Goal: Task Accomplishment & Management: Manage account settings

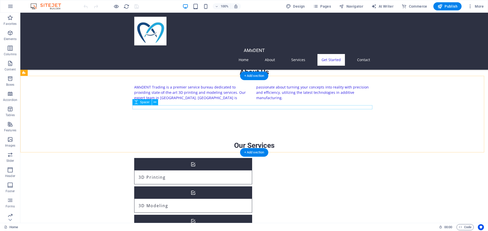
scroll to position [305, 0]
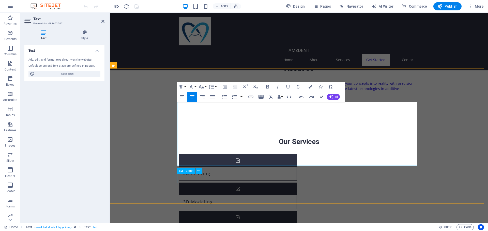
scroll to position [789, 1]
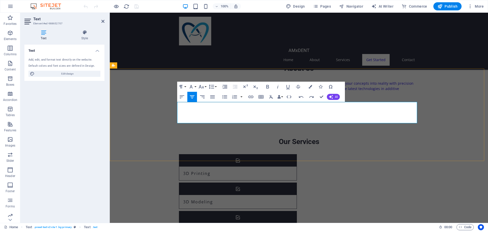
click at [206, 87] on button "Font Size" at bounding box center [202, 87] width 10 height 10
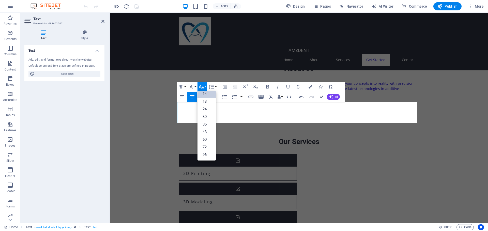
scroll to position [41, 0]
click at [206, 87] on button "Font Size" at bounding box center [202, 87] width 10 height 10
drag, startPoint x: 217, startPoint y: 102, endPoint x: 217, endPoint y: 99, distance: 2.8
click at [217, 99] on button "Align Justify" at bounding box center [212, 97] width 10 height 10
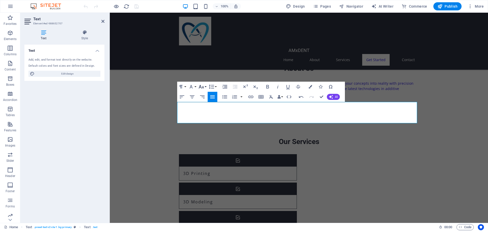
click at [203, 86] on icon "button" at bounding box center [201, 87] width 6 height 6
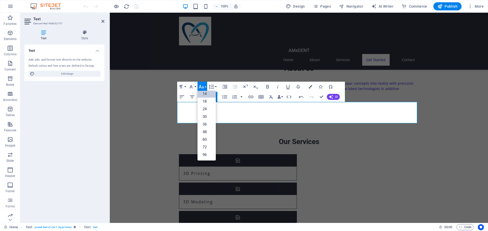
scroll to position [0, 0]
click at [210, 111] on link "10" at bounding box center [206, 112] width 18 height 8
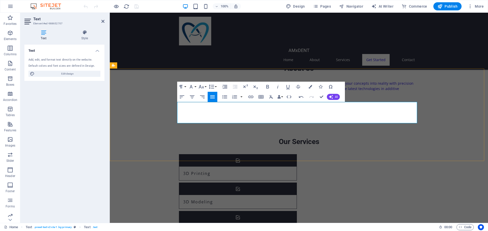
drag, startPoint x: 376, startPoint y: 121, endPoint x: 178, endPoint y: 121, distance: 197.8
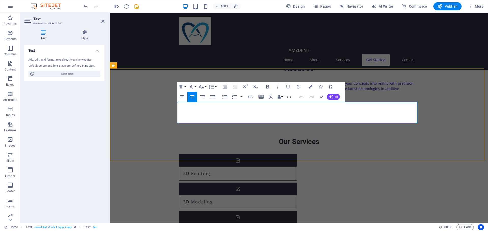
click at [191, 96] on icon "button" at bounding box center [192, 97] width 6 height 6
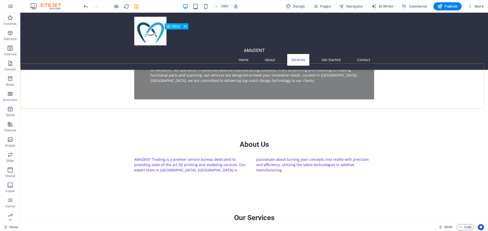
scroll to position [203, 0]
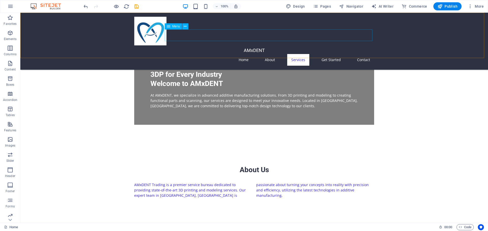
click at [296, 54] on nav "Home About Services Get Started Contact" at bounding box center [254, 60] width 240 height 12
select select
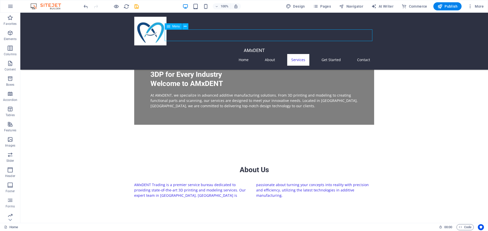
select select
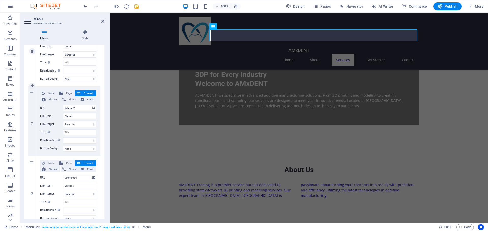
scroll to position [102, 0]
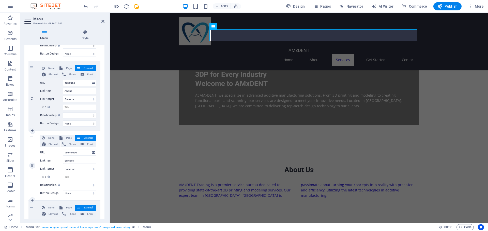
click at [93, 169] on select "New tab Same tab Overlay" at bounding box center [79, 169] width 33 height 6
click at [93, 195] on select "None Default Primary Secondary" at bounding box center [79, 193] width 33 height 6
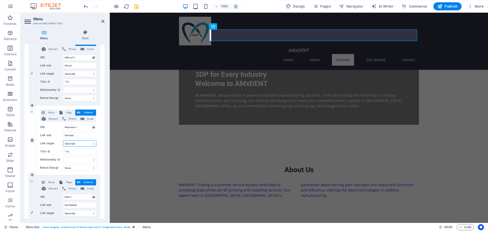
click at [88, 145] on select "New tab Same tab Overlay" at bounding box center [79, 144] width 33 height 6
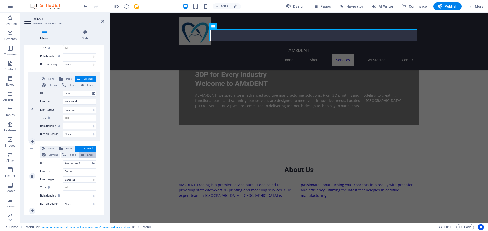
scroll to position [237, 0]
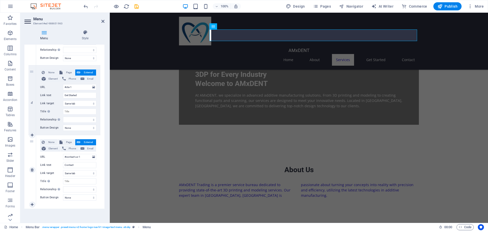
click at [31, 202] on div "5" at bounding box center [32, 170] width 8 height 70
select select
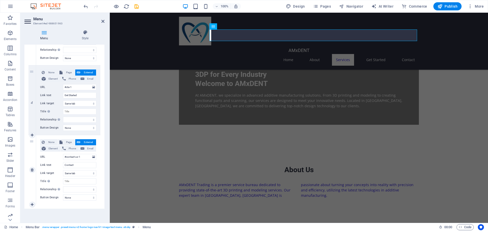
select select
click at [31, 206] on icon at bounding box center [32, 205] width 3 height 4
select select
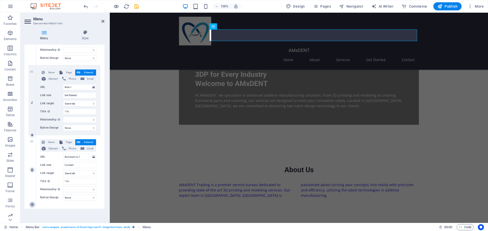
select select
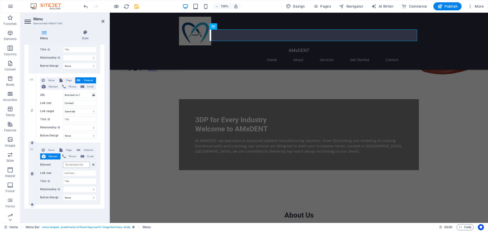
scroll to position [0, 0]
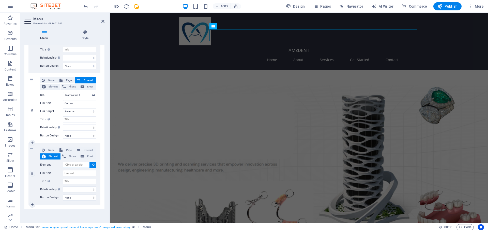
click at [75, 163] on input "Element" at bounding box center [76, 165] width 27 height 6
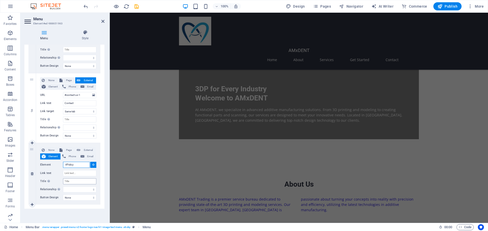
scroll to position [112, 0]
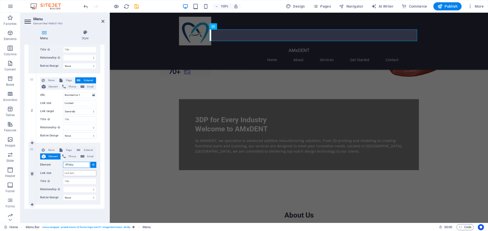
type input "#Policy"
click at [83, 174] on input "Link text" at bounding box center [79, 173] width 33 height 6
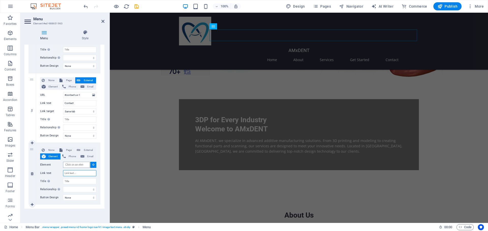
scroll to position [0, 0]
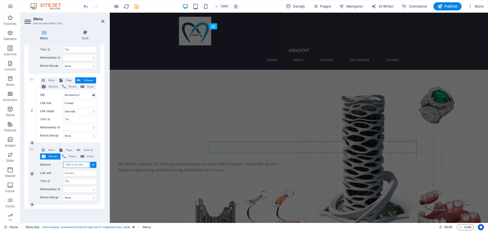
click at [79, 165] on input "Element" at bounding box center [76, 165] width 27 height 6
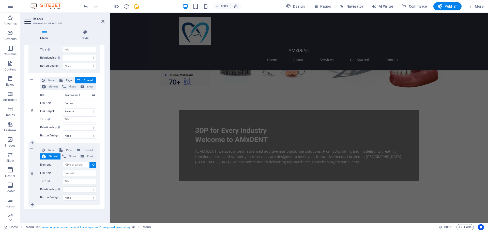
scroll to position [67, 0]
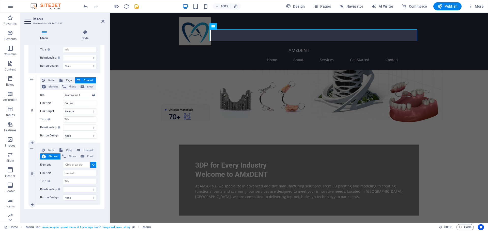
click at [92, 164] on icon at bounding box center [93, 165] width 2 height 3
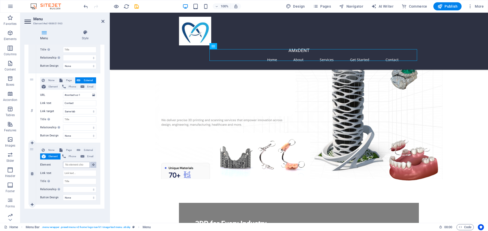
scroll to position [0, 0]
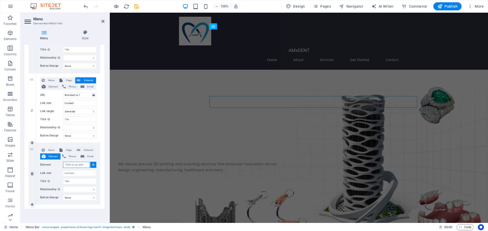
click at [85, 164] on input "Element" at bounding box center [76, 165] width 27 height 6
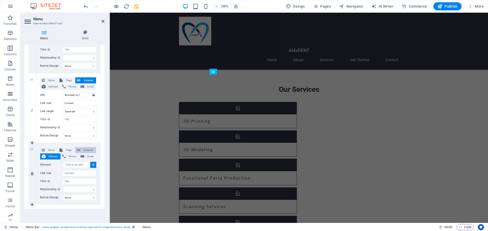
scroll to position [357, 0]
click at [88, 149] on span "External" at bounding box center [88, 150] width 13 height 6
select select
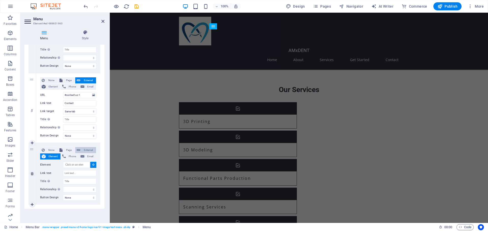
select select
select select "blank"
select select
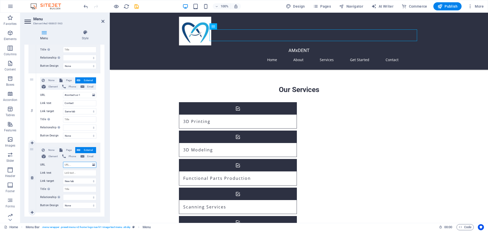
click at [79, 165] on input "URL" at bounding box center [79, 165] width 33 height 6
type input "#"
select select
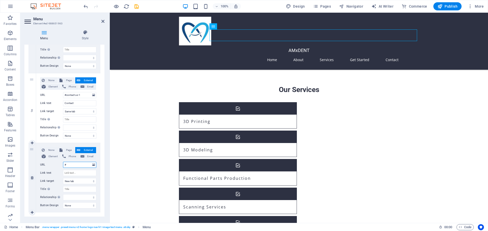
select select
type input "#P"
select select
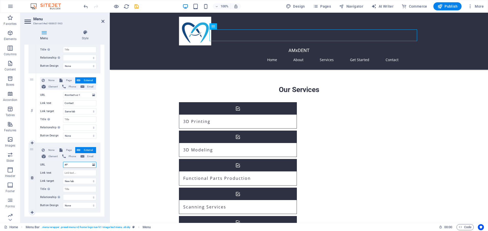
select select
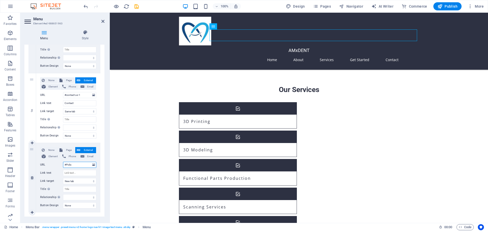
type input "#Policy"
select select
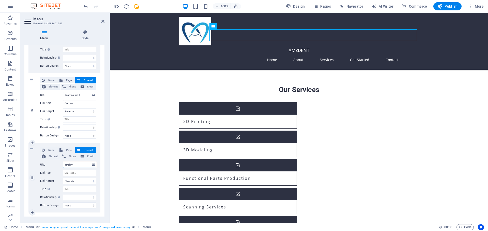
select select
type input "#Policy-us-1"
select select
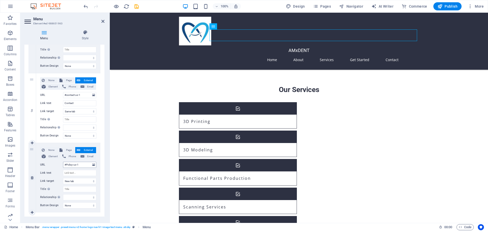
select select
click at [82, 173] on input "Link text" at bounding box center [79, 173] width 33 height 6
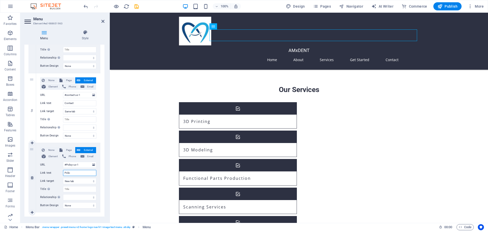
type input "Policy"
select select
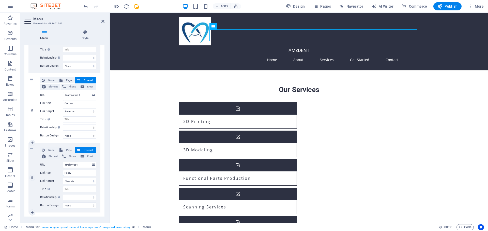
select select
type input "Policy"
click at [84, 181] on select "New tab Same tab Overlay" at bounding box center [79, 181] width 33 height 6
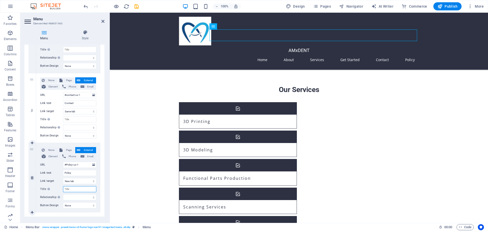
click at [84, 189] on input "Title Additional link description, should not be the same as the link text. The…" at bounding box center [79, 189] width 33 height 6
click at [77, 205] on select "None Default Primary Secondary" at bounding box center [79, 206] width 33 height 6
click at [102, 201] on div "1 None Page External Element Phone Email Page Home Subpage Legal Notice Privacy…" at bounding box center [64, 3] width 80 height 427
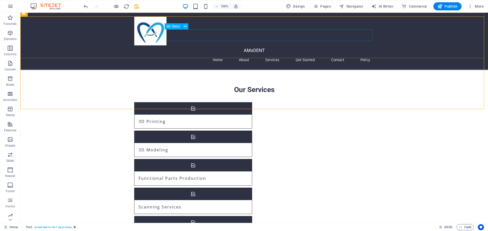
click at [365, 54] on nav "Home About Services Get Started Contact Policy" at bounding box center [254, 60] width 240 height 12
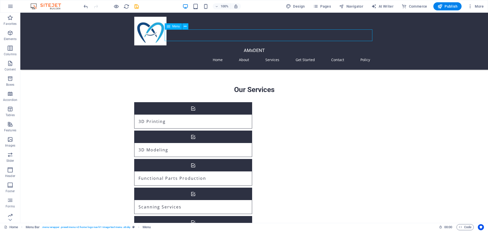
scroll to position [344, 0]
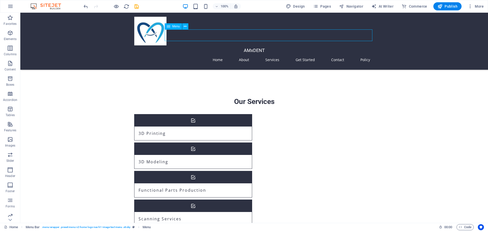
click at [362, 54] on nav "Home About Services Get Started Contact Policy" at bounding box center [254, 60] width 240 height 12
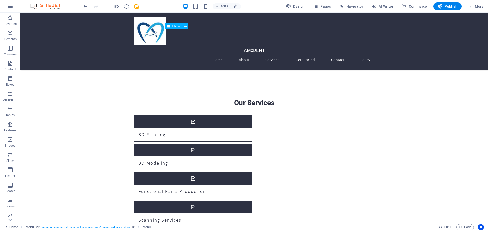
click at [363, 54] on nav "Home About Services Get Started Contact Policy" at bounding box center [254, 60] width 240 height 12
select select
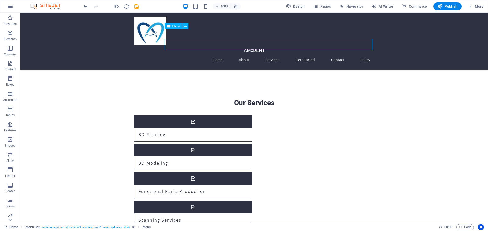
select select
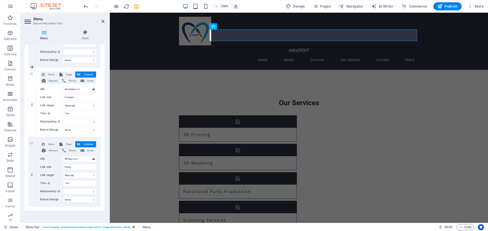
scroll to position [307, 0]
click at [443, 8] on span "Publish" at bounding box center [447, 6] width 20 height 5
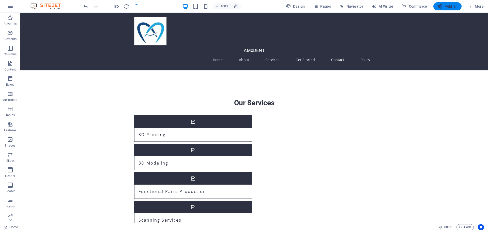
click at [443, 8] on span "Publish" at bounding box center [447, 6] width 20 height 5
checkbox input "false"
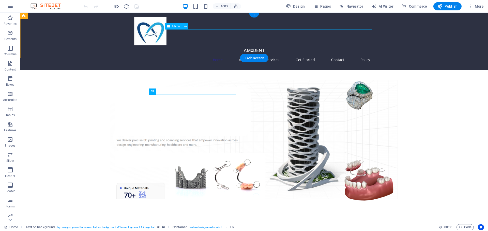
click at [366, 54] on nav "Home About Services Get Started Contact Policy" at bounding box center [254, 60] width 240 height 12
select select
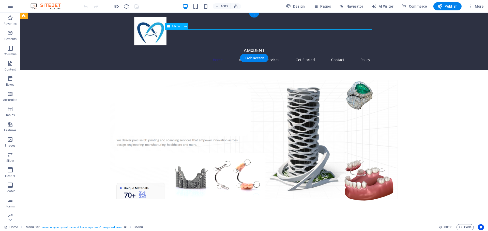
select select
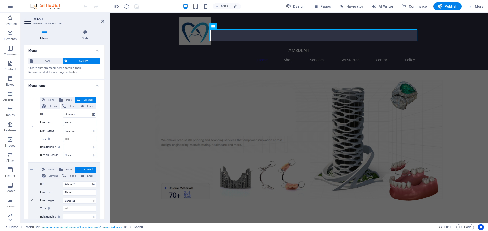
drag, startPoint x: 105, startPoint y: 93, endPoint x: 106, endPoint y: 101, distance: 7.9
click at [106, 101] on div "Menu Style Menu Auto Custom Create custom menu items for this menu. Recommended…" at bounding box center [64, 124] width 88 height 197
click at [10, 34] on icon "button" at bounding box center [10, 33] width 6 height 6
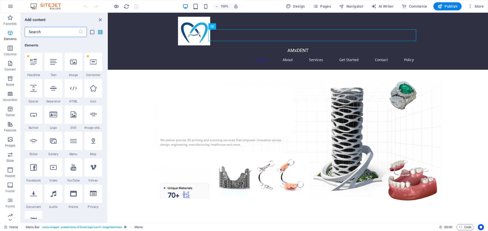
scroll to position [54, 0]
click at [10, 52] on span "Columns" at bounding box center [10, 51] width 20 height 12
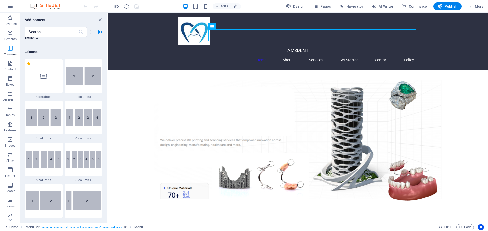
scroll to position [251, 0]
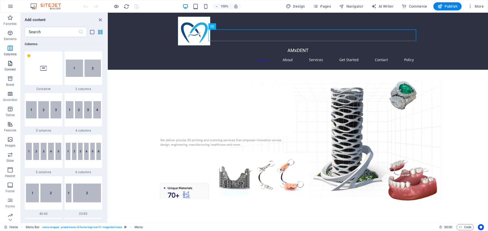
click at [10, 61] on icon "button" at bounding box center [10, 63] width 6 height 6
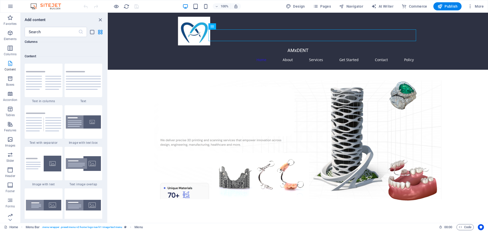
scroll to position [888, 0]
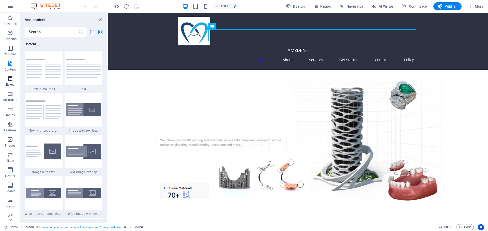
click at [11, 85] on p "Boxes" at bounding box center [10, 85] width 8 height 4
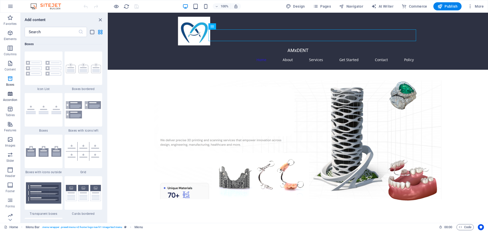
click at [11, 95] on icon "button" at bounding box center [10, 94] width 6 height 6
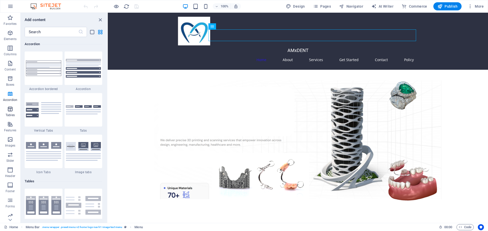
click at [12, 118] on span "Tables" at bounding box center [10, 112] width 20 height 12
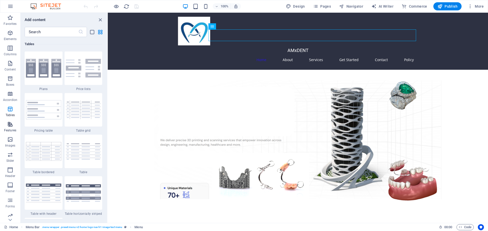
click at [11, 125] on icon "button" at bounding box center [10, 124] width 6 height 6
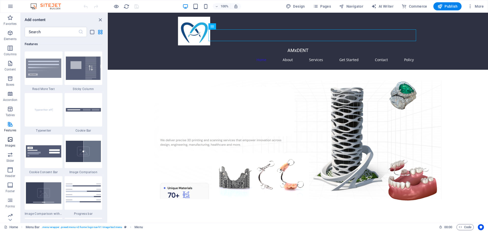
click at [11, 141] on icon "button" at bounding box center [10, 140] width 6 height 6
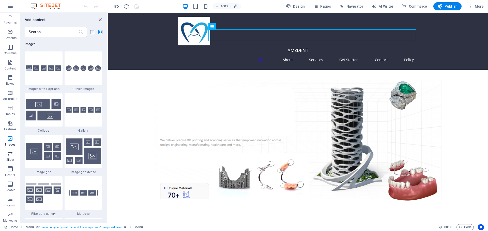
scroll to position [0, 0]
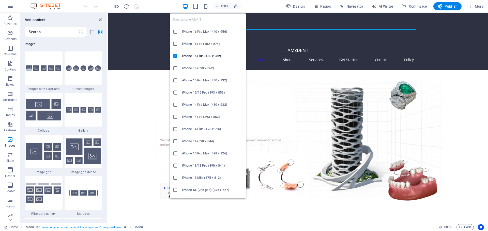
click at [174, 143] on icon at bounding box center [175, 141] width 5 height 5
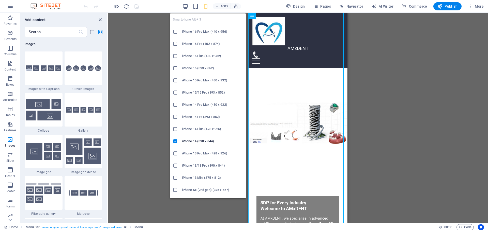
click at [175, 45] on icon at bounding box center [175, 43] width 5 height 5
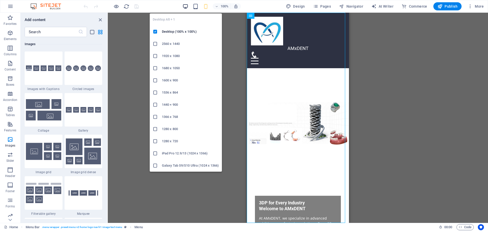
click at [187, 8] on icon "button" at bounding box center [185, 7] width 6 height 6
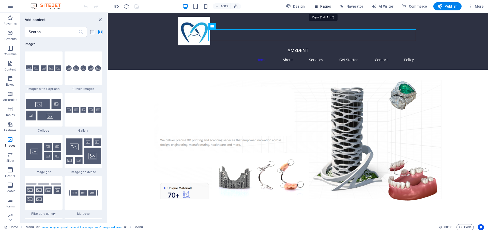
click at [320, 6] on span "Pages" at bounding box center [322, 6] width 18 height 5
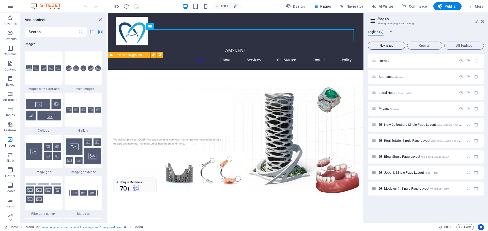
click at [392, 44] on span "New page" at bounding box center [386, 45] width 33 height 3
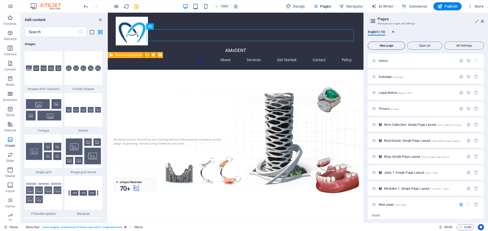
scroll to position [88, 0]
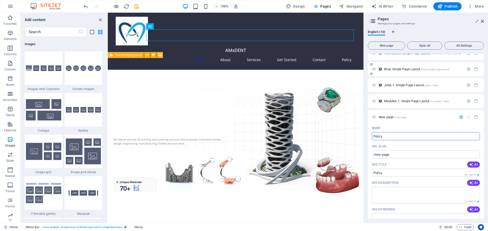
type input "Policy"
type input "/policy"
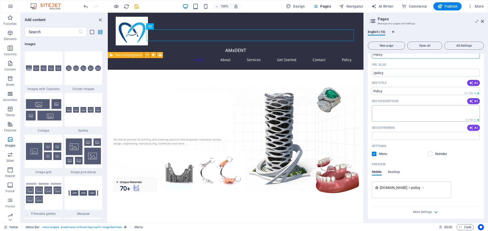
scroll to position [172, 0]
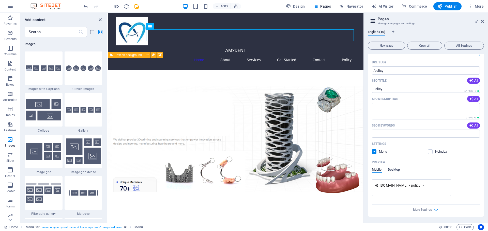
type input "Policy"
click at [395, 172] on span "Desktop" at bounding box center [393, 170] width 12 height 7
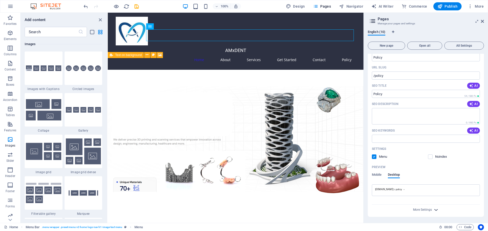
click at [434, 210] on icon "button" at bounding box center [436, 210] width 6 height 6
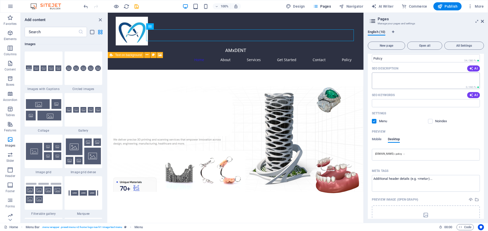
scroll to position [214, 0]
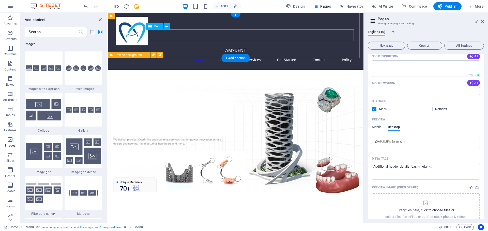
click at [345, 54] on nav "Home About Services Get Started Contact Policy" at bounding box center [236, 60] width 240 height 12
select select
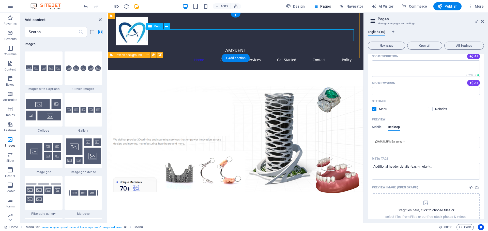
select select
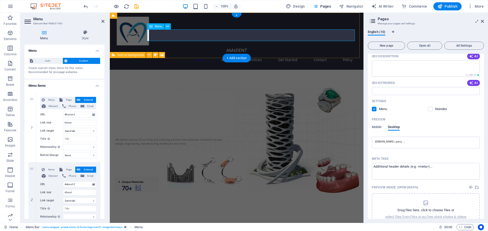
click at [345, 54] on nav "Home About Services Get Started Contact Policy" at bounding box center [237, 60] width 240 height 12
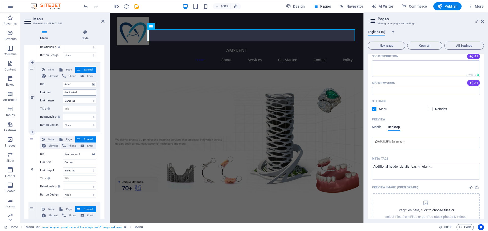
scroll to position [307, 0]
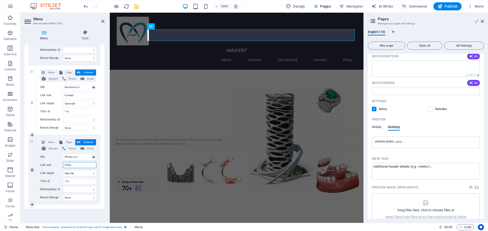
click at [77, 167] on input "Policy" at bounding box center [79, 165] width 33 height 6
click at [87, 156] on input "#Policy-us-1" at bounding box center [79, 157] width 33 height 6
drag, startPoint x: 88, startPoint y: 157, endPoint x: 50, endPoint y: 157, distance: 38.3
click at [50, 157] on div "URL #Policy-us-1" at bounding box center [68, 157] width 56 height 6
type input "/"
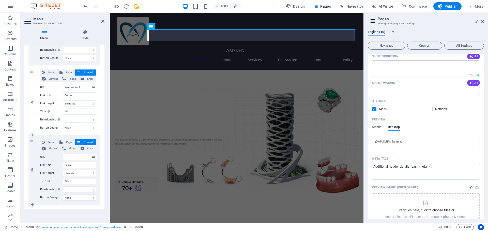
select select
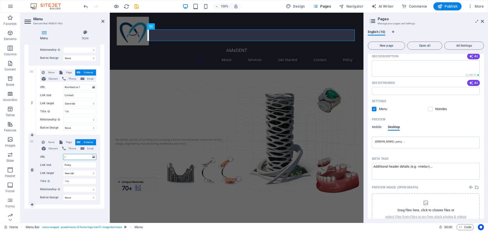
select select
type input "/policy"
select select
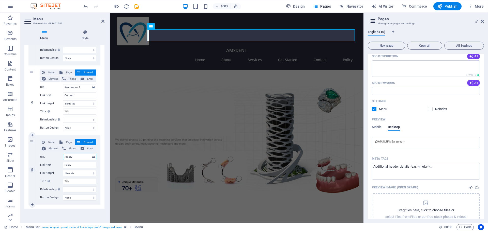
select select
type input "/policy"
click at [75, 165] on input "Policy" at bounding box center [79, 165] width 33 height 6
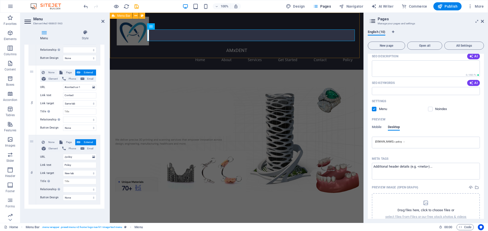
click at [258, 49] on div "AMxDENT Home About Services Get Started Contact Policy" at bounding box center [236, 41] width 253 height 57
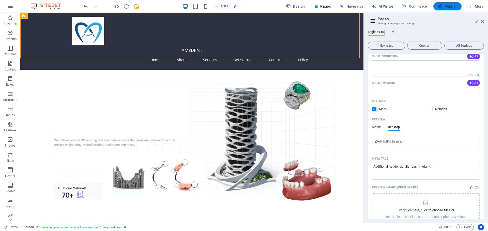
click at [451, 7] on span "Publish" at bounding box center [447, 6] width 20 height 5
checkbox input "false"
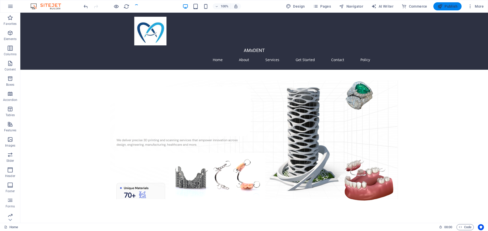
click at [451, 7] on span "Publish" at bounding box center [447, 6] width 20 height 5
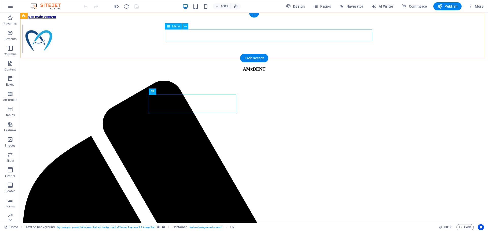
select select
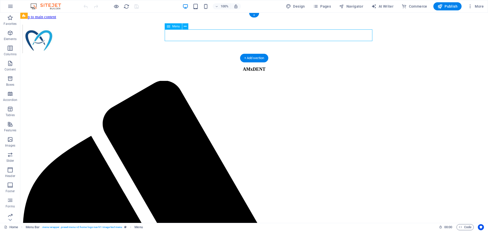
select select
select select "4"
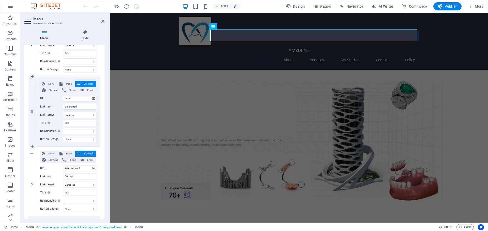
scroll to position [307, 0]
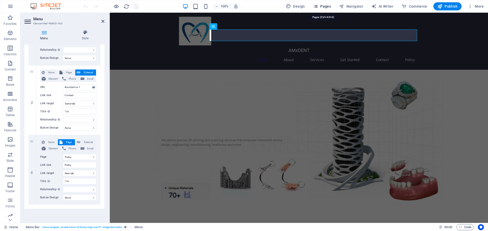
click at [323, 5] on span "Pages" at bounding box center [322, 6] width 18 height 5
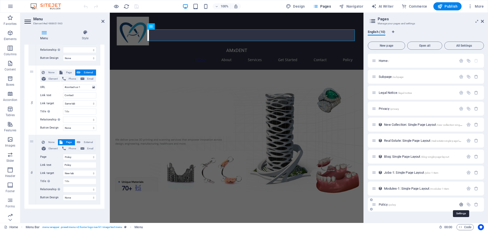
click at [461, 206] on icon "button" at bounding box center [461, 205] width 4 height 4
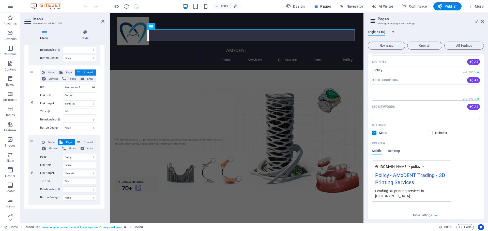
scroll to position [191, 0]
click at [412, 186] on div "Policy - AMxDENT Trading - 3D Printing Services" at bounding box center [411, 179] width 73 height 17
click at [395, 187] on div "Policy - AMxDENT Trading - 3D Printing Services" at bounding box center [411, 179] width 73 height 17
click at [395, 151] on span "Desktop" at bounding box center [393, 151] width 12 height 7
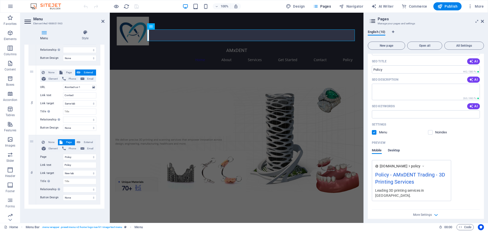
scroll to position [175, 0]
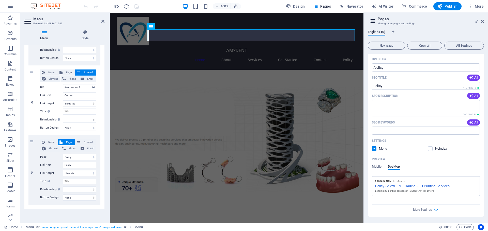
click at [407, 184] on div "Policy - AMxDENT Trading - 3D Printing Services" at bounding box center [425, 185] width 101 height 5
click at [408, 187] on div "Policy - AMxDENT Trading - 3D Printing Services" at bounding box center [425, 185] width 101 height 5
click at [433, 208] on icon "button" at bounding box center [436, 210] width 6 height 6
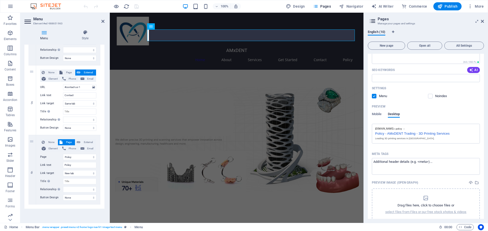
scroll to position [248, 0]
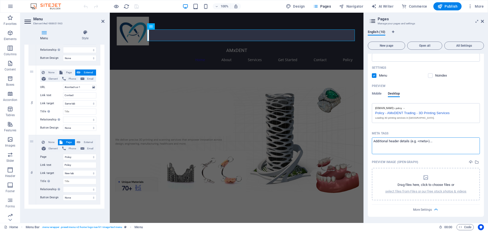
click at [427, 142] on textarea "Meta tags ​" at bounding box center [425, 146] width 108 height 17
click at [408, 109] on div "[DOMAIN_NAME] policy" at bounding box center [425, 108] width 101 height 3
click at [379, 95] on span "Mobile" at bounding box center [376, 94] width 10 height 7
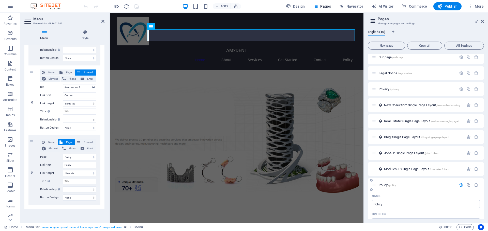
scroll to position [19, 0]
click at [415, 170] on span "Modules-1: Single Page Layout /modules-1-item" at bounding box center [416, 170] width 65 height 4
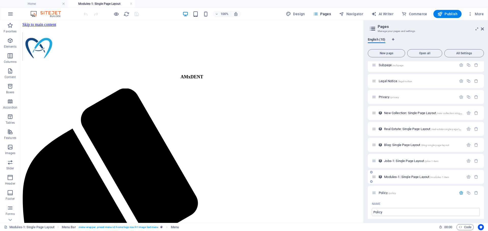
scroll to position [0, 0]
select select "68da2095f7f6abb1a10eac88"
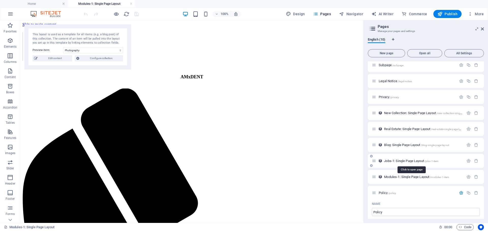
click at [416, 160] on span "Jobs-1: Single Page Layout /jobs-1-item" at bounding box center [411, 161] width 54 height 4
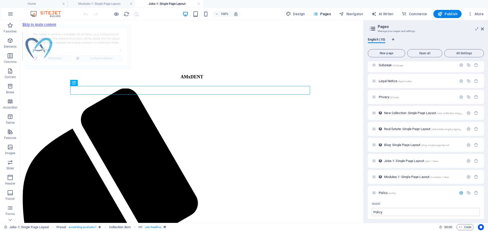
select select "68da2094f7f6abb1a10eac82"
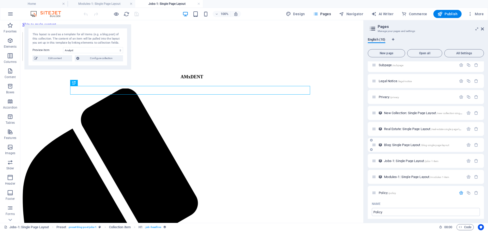
click at [410, 145] on span "Blog: Single Page Layout /blog-single-page-layout" at bounding box center [416, 145] width 65 height 4
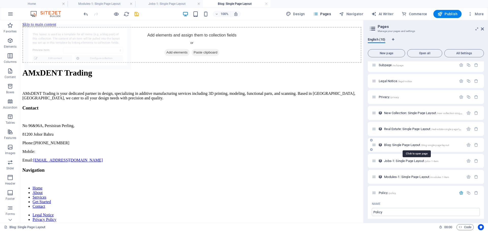
select select "68da2094f7f6abb1a10eac7b"
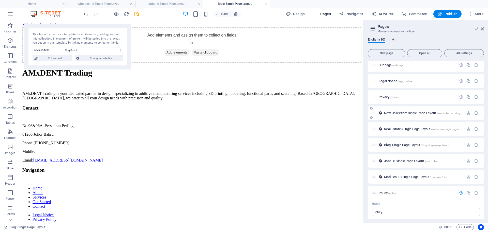
click at [401, 112] on span "New Collection: Single Page Layout /new-collection-single-page-layout" at bounding box center [430, 113] width 92 height 4
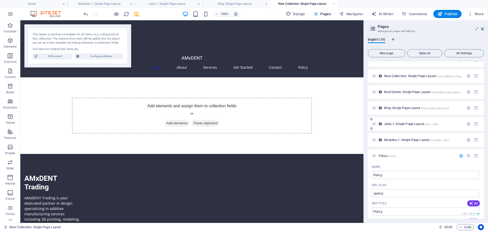
scroll to position [70, 0]
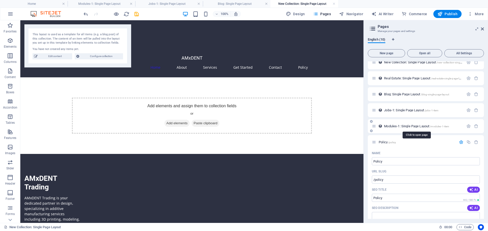
click at [405, 125] on span "Modules-1: Single Page Layout /modules-1-item" at bounding box center [416, 126] width 65 height 4
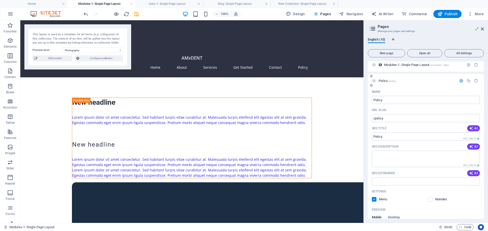
scroll to position [146, 0]
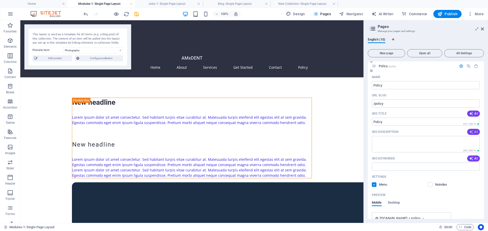
click at [474, 133] on span "AI" at bounding box center [473, 132] width 9 height 4
type textarea "Discover AMxDENT Trading in [GEOGRAPHIC_DATA] for expert 3D printing, modeling,…"
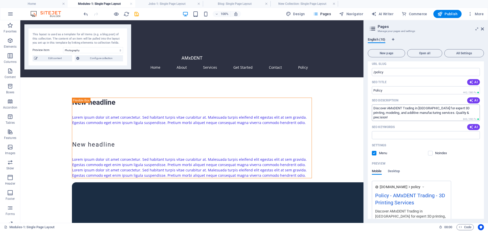
scroll to position [172, 0]
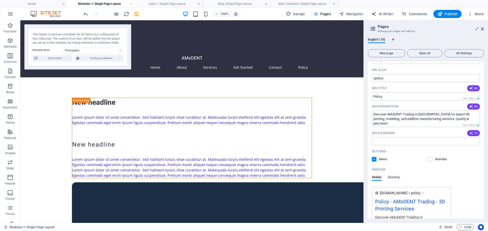
click at [472, 133] on span "AI" at bounding box center [473, 133] width 9 height 4
type input "additive manufacturing, 3D printing services, [GEOGRAPHIC_DATA] design, functio…"
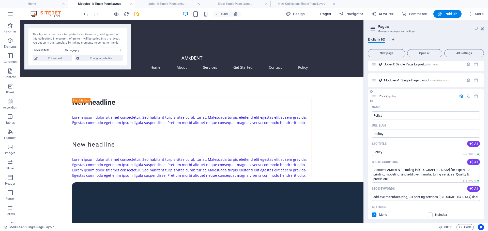
scroll to position [104, 0]
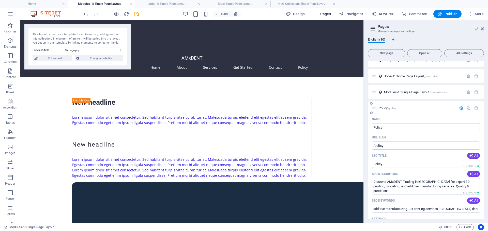
click at [381, 109] on span "Policy /policy" at bounding box center [386, 108] width 17 height 4
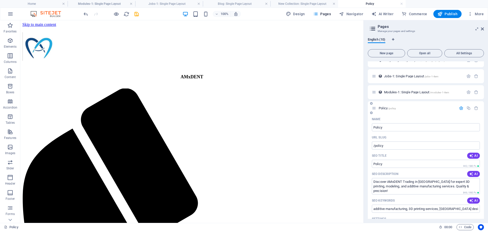
click at [380, 109] on span "Policy /policy" at bounding box center [386, 108] width 17 height 4
click at [192, 68] on div "+ Add section" at bounding box center [192, 65] width 28 height 9
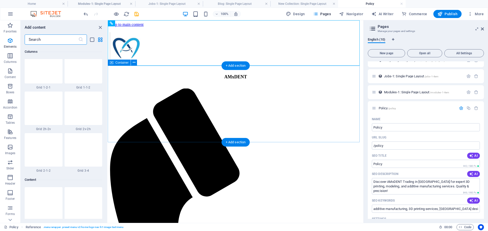
scroll to position [888, 0]
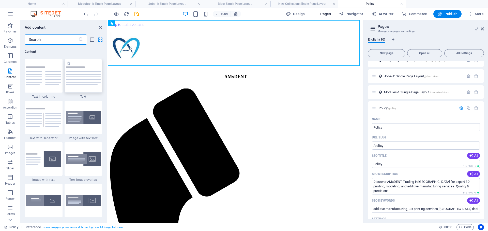
click at [88, 81] on div at bounding box center [83, 76] width 38 height 34
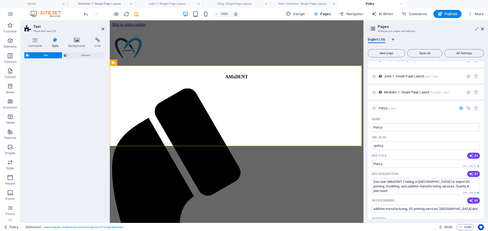
select select "preset-text-v2-default"
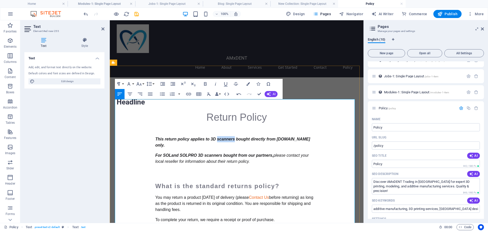
drag, startPoint x: 215, startPoint y: 127, endPoint x: 233, endPoint y: 128, distance: 17.8
click at [233, 137] on em "This return policy applies to 3D scanners" at bounding box center [195, 139] width 80 height 4
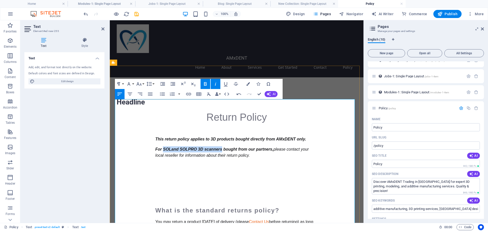
drag, startPoint x: 162, startPoint y: 139, endPoint x: 222, endPoint y: 137, distance: 60.4
click at [222, 147] on p "For SOL and SOL PRO 3D scanner s bought from our partners , please contact your…" at bounding box center [236, 153] width 163 height 12
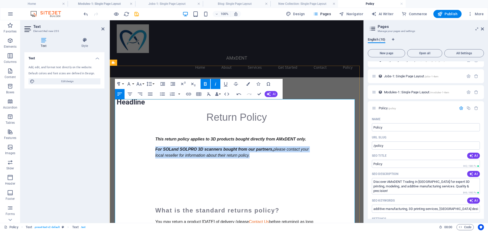
drag, startPoint x: 253, startPoint y: 144, endPoint x: 153, endPoint y: 138, distance: 100.2
click at [155, 147] on p "For SOL and SOL PRO 3D scanner s bought from our partners , please contact your…" at bounding box center [236, 153] width 163 height 12
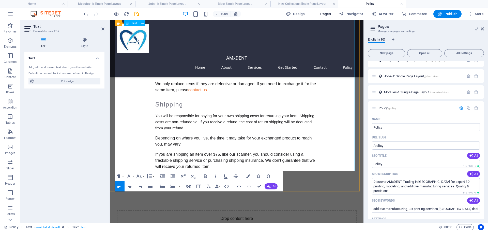
scroll to position [355, 0]
click at [215, 157] on p "If you are shipping an item over $75, like our scanner, you should consider usi…" at bounding box center [236, 161] width 163 height 18
click at [345, 207] on div "Drop content here or Add elements Paste clipboard" at bounding box center [236, 229] width 253 height 77
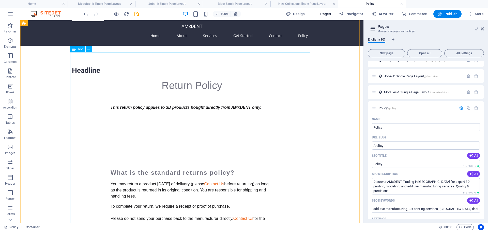
scroll to position [0, 0]
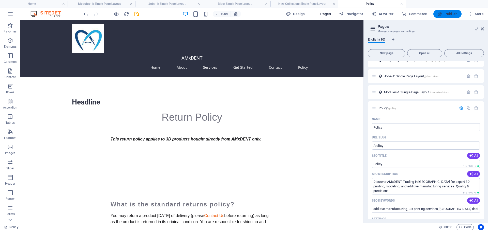
click at [452, 13] on span "Publish" at bounding box center [447, 13] width 20 height 5
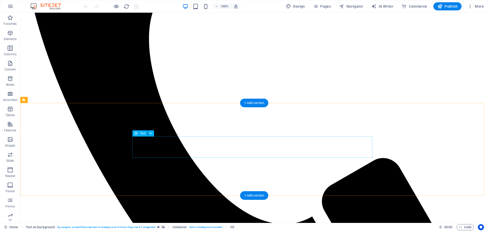
scroll to position [305, 0]
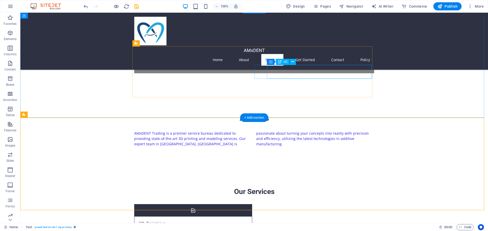
scroll to position [254, 0]
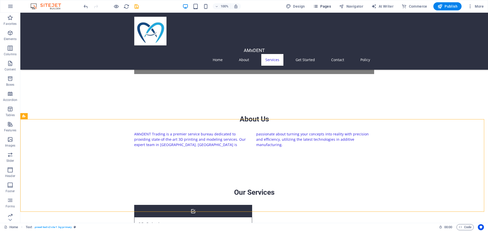
click at [329, 7] on span "Pages" at bounding box center [322, 6] width 18 height 5
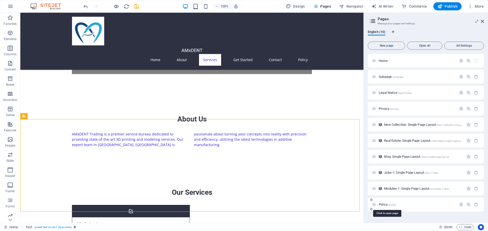
click at [388, 205] on span "/policy" at bounding box center [392, 205] width 8 height 3
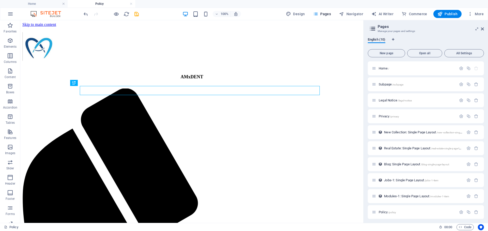
scroll to position [0, 0]
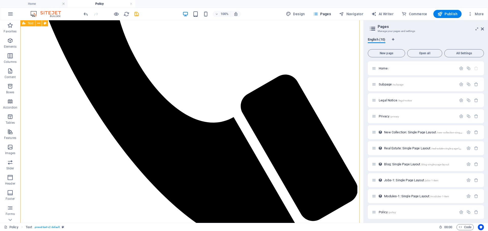
scroll to position [305, 0]
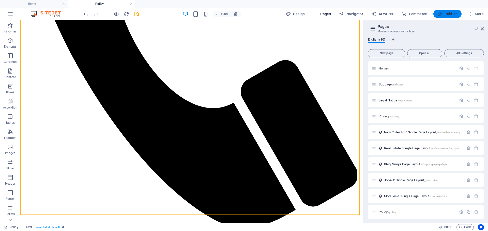
click at [448, 13] on span "Publish" at bounding box center [447, 13] width 20 height 5
